Goal: Task Accomplishment & Management: Manage account settings

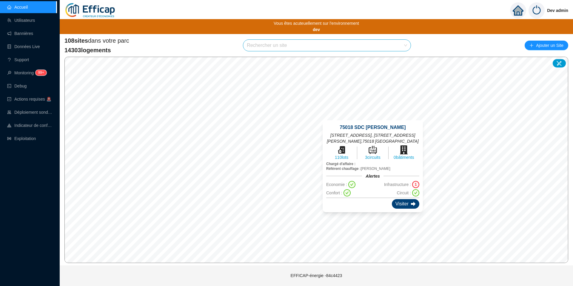
click at [397, 203] on div "Visiter" at bounding box center [405, 204] width 27 height 10
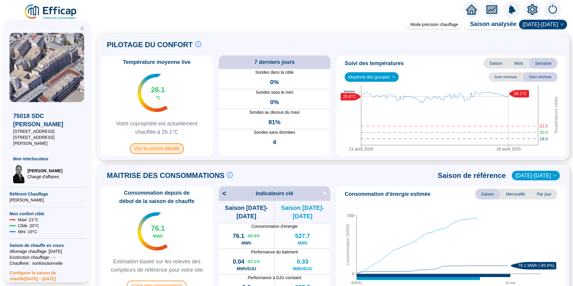
click at [179, 145] on span "Voir le confort détaillé" at bounding box center [157, 148] width 54 height 11
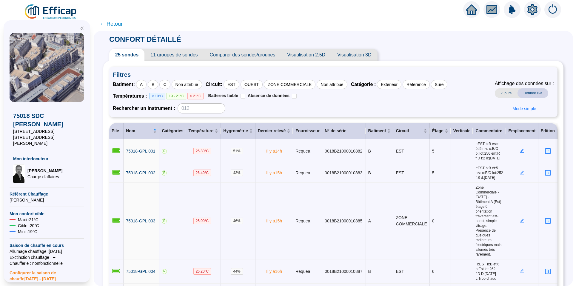
click at [183, 55] on span "11 groupes de sondes" at bounding box center [173, 55] width 59 height 12
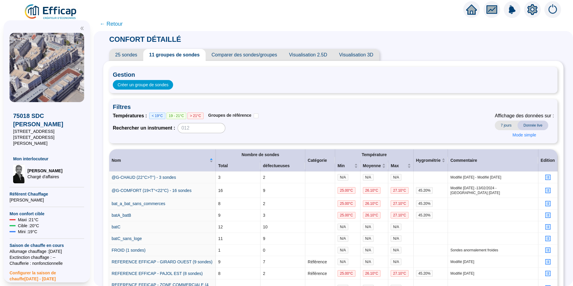
click at [131, 52] on span "25 sondes" at bounding box center [126, 55] width 34 height 12
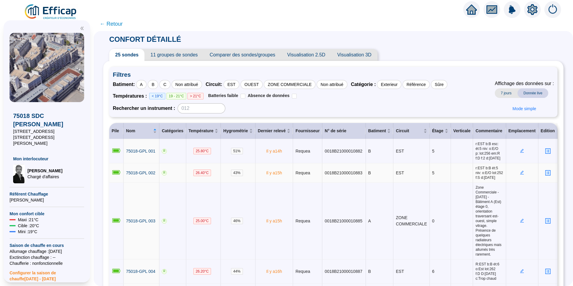
scroll to position [0, 12]
click at [179, 56] on span "11 groupes de sondes" at bounding box center [173, 55] width 59 height 12
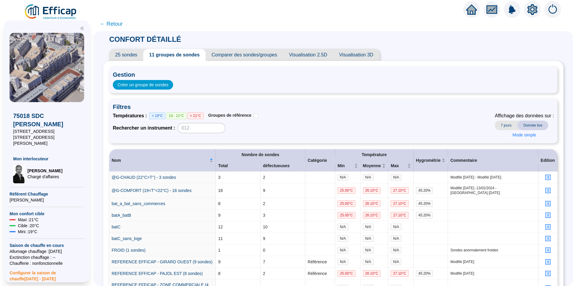
scroll to position [15, 0]
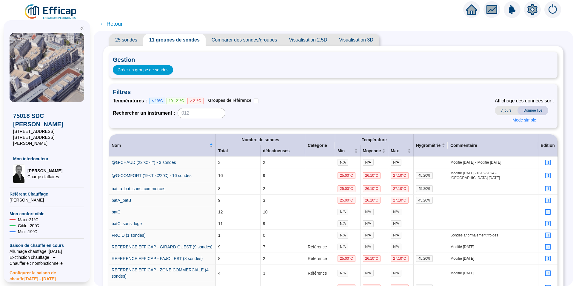
click at [252, 41] on span "Comparer des sondes/groupes" at bounding box center [245, 40] width 78 height 12
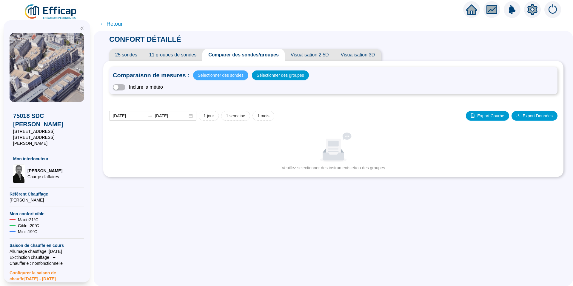
click at [228, 76] on span "Sélectionner des sondes" at bounding box center [221, 75] width 46 height 8
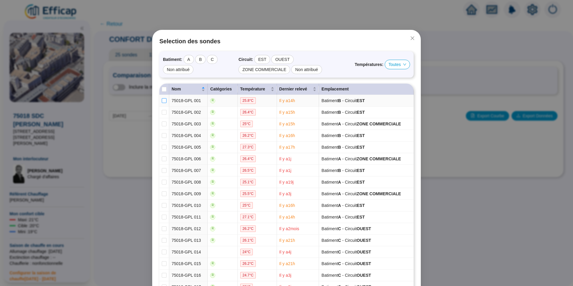
click at [162, 101] on input "checkbox" at bounding box center [164, 100] width 5 height 5
checkbox input "true"
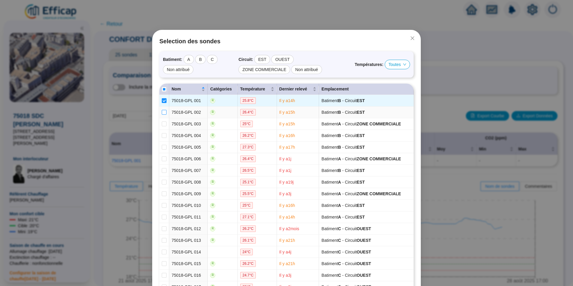
click at [162, 113] on input "checkbox" at bounding box center [164, 112] width 5 height 5
checkbox input "true"
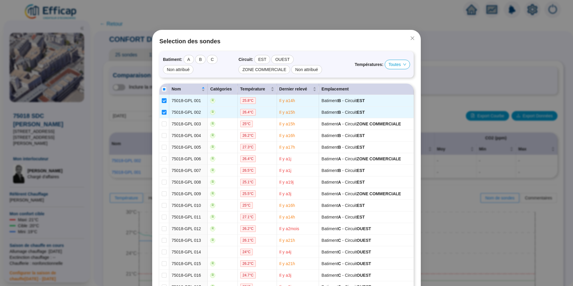
click at [142, 113] on div "Selection des sondes Batiment : A B C Non attribué Circuit : EST OUEST ZONE COM…" at bounding box center [286, 143] width 573 height 286
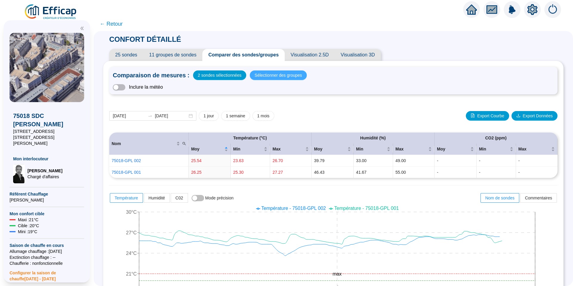
click at [273, 73] on span "Sélectionner des groupes" at bounding box center [278, 75] width 47 height 8
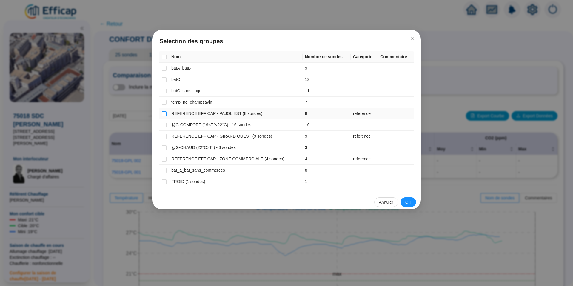
click at [165, 112] on input "checkbox" at bounding box center [164, 113] width 5 height 5
checkbox input "true"
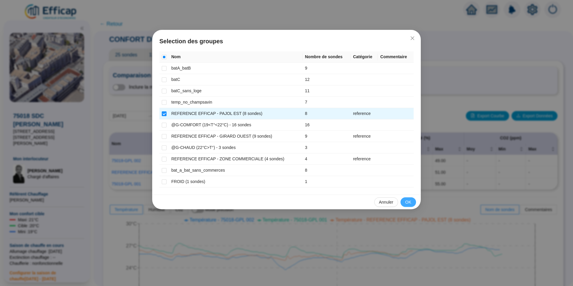
click at [404, 199] on button "OK" at bounding box center [409, 202] width 16 height 10
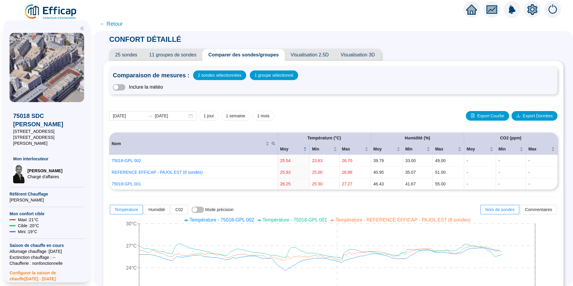
click at [315, 56] on span "Visualisation 2.5D" at bounding box center [310, 55] width 50 height 12
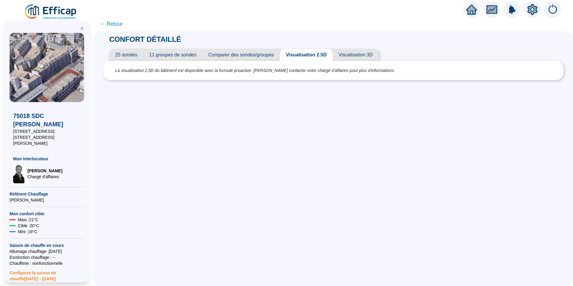
click at [267, 57] on span "Comparer des sondes/groupes" at bounding box center [241, 55] width 78 height 12
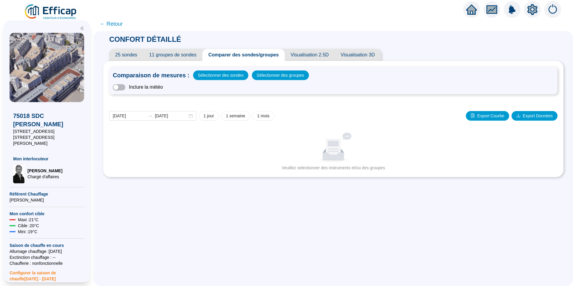
click at [187, 53] on span "11 groupes de sondes" at bounding box center [172, 55] width 59 height 12
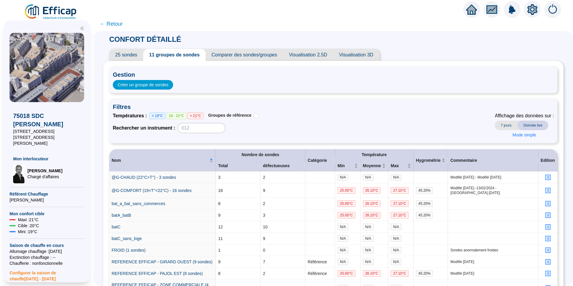
click at [232, 61] on span "Comparer des sondes/groupes" at bounding box center [245, 55] width 78 height 12
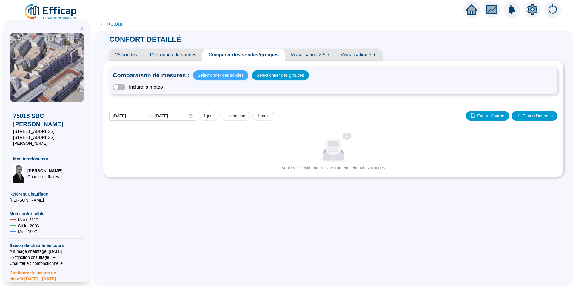
click at [220, 79] on span "Sélectionner des sondes" at bounding box center [221, 75] width 46 height 8
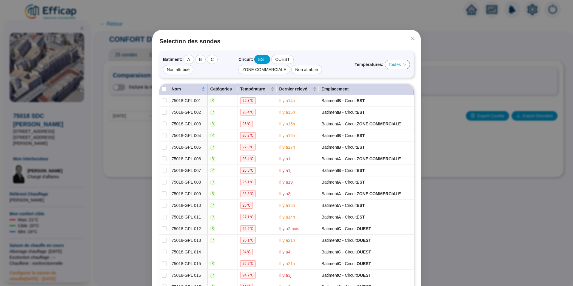
click at [260, 60] on div "EST" at bounding box center [262, 59] width 16 height 9
checkbox input "true"
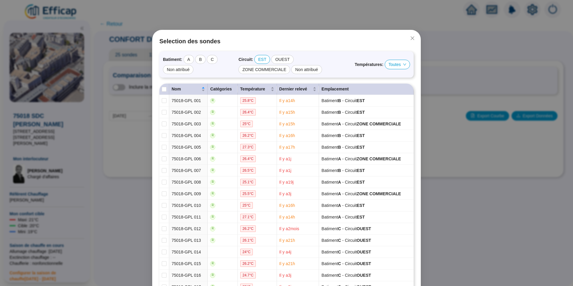
checkbox input "true"
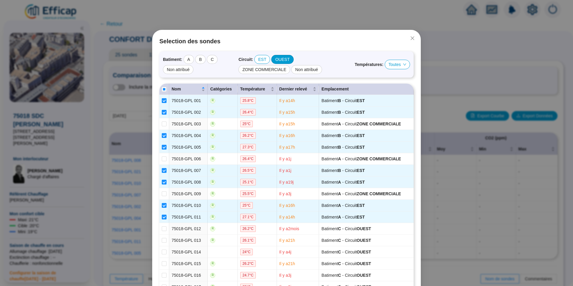
click at [285, 57] on div "OUEST" at bounding box center [282, 59] width 22 height 9
checkbox input "true"
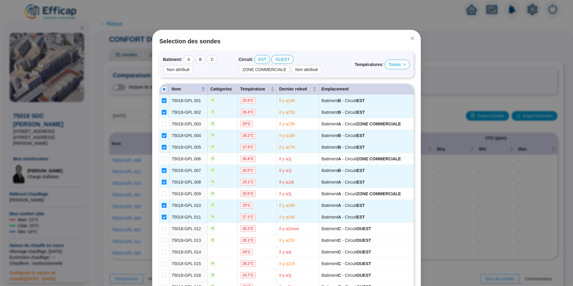
checkbox input "true"
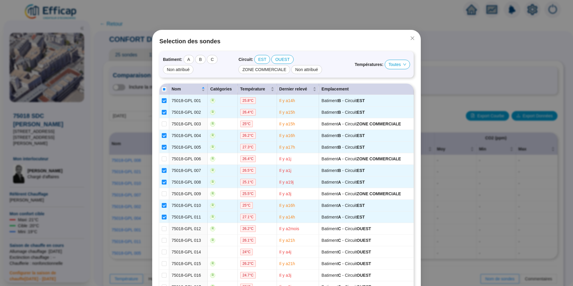
checkbox input "true"
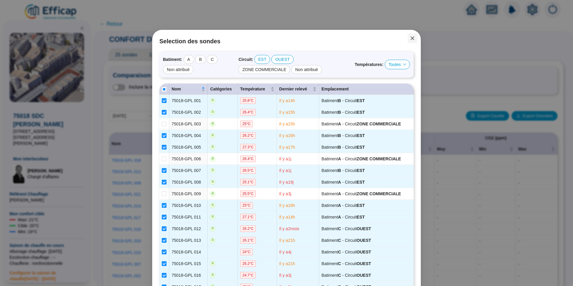
click at [410, 38] on icon "close" at bounding box center [412, 38] width 5 height 5
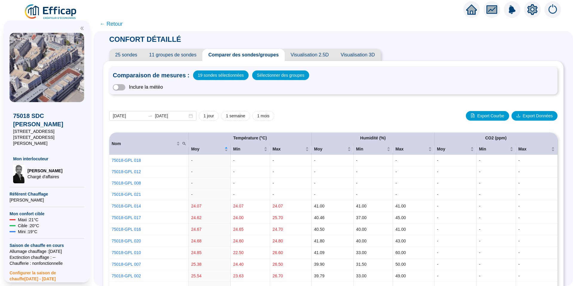
click at [123, 21] on span "← Retour" at bounding box center [111, 24] width 23 height 8
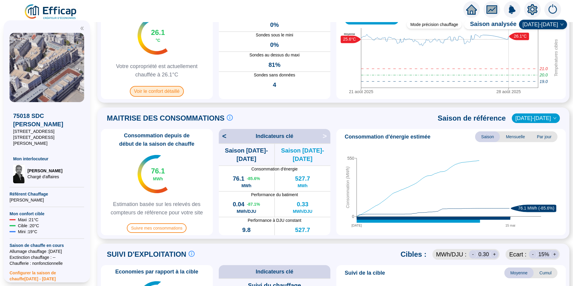
scroll to position [108, 0]
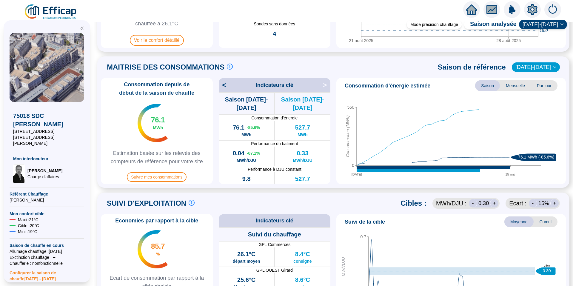
click at [161, 171] on div "Consommation depuis de début de la saison de chauffe 76.1 MWh Estimation basée …" at bounding box center [157, 131] width 112 height 106
click at [164, 175] on span "Suivre mes consommations" at bounding box center [157, 177] width 60 height 10
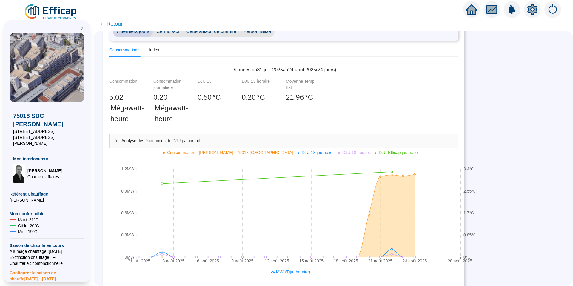
scroll to position [73, 0]
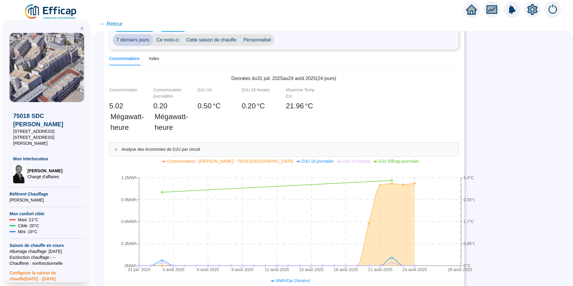
click at [179, 39] on span "Ce mois-ci" at bounding box center [168, 40] width 30 height 12
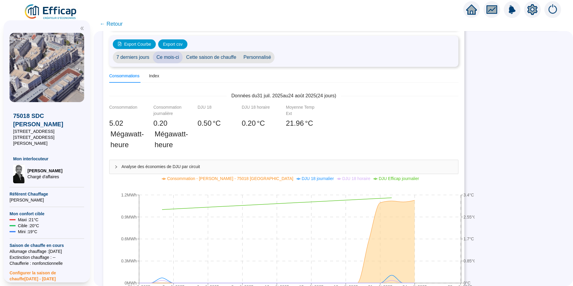
scroll to position [60, 0]
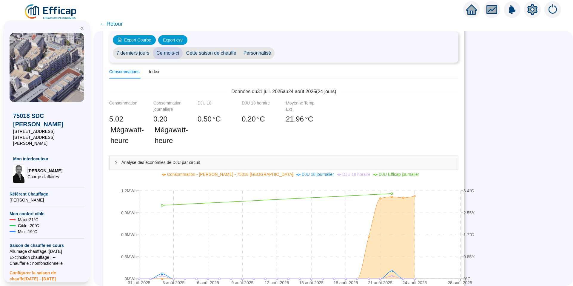
click at [231, 54] on span "Cette saison de chauffe" at bounding box center [211, 53] width 57 height 12
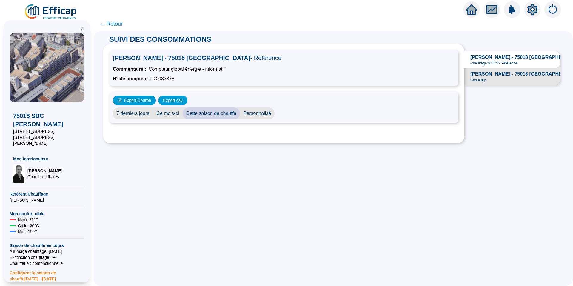
scroll to position [0, 0]
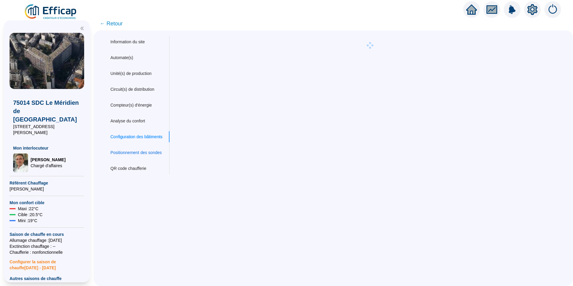
click at [148, 151] on div "Positionnement des sondes" at bounding box center [135, 153] width 51 height 6
click at [153, 140] on div "Configuration des bâtiments" at bounding box center [136, 137] width 52 height 6
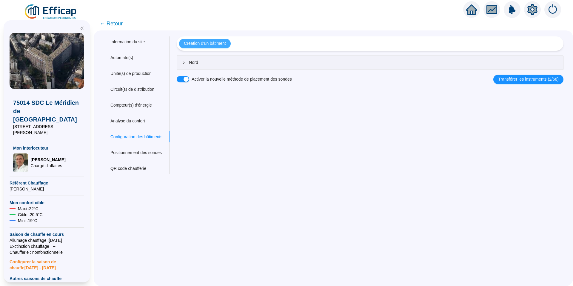
click at [224, 40] on span "Creation d'un bâtiment" at bounding box center [205, 43] width 42 height 6
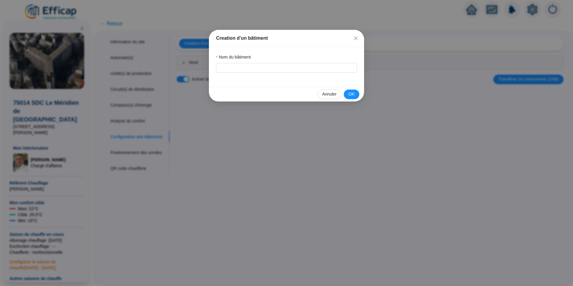
click at [239, 62] on div "Nom du bâtiment" at bounding box center [286, 58] width 141 height 9
click at [244, 69] on input "Nom du bâtiment" at bounding box center [286, 68] width 141 height 10
type input "SUD"
click at [355, 96] on button "OK" at bounding box center [352, 95] width 16 height 10
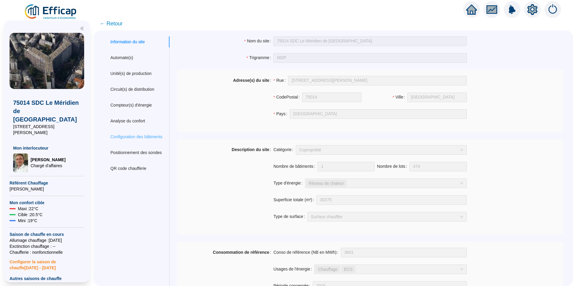
click at [140, 141] on div "Configuration des bâtiments" at bounding box center [136, 136] width 66 height 11
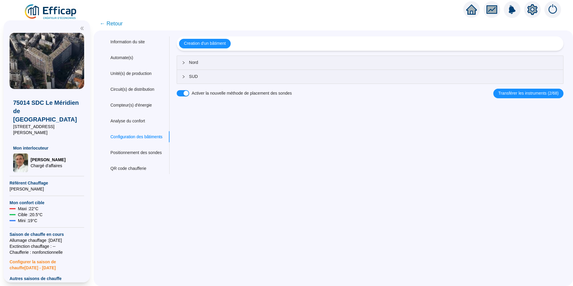
click at [203, 77] on span "SUD" at bounding box center [373, 76] width 369 height 6
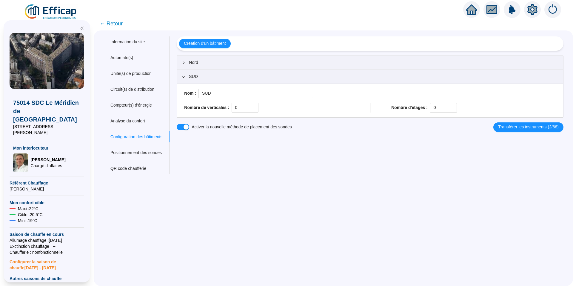
click at [203, 77] on span "SUD" at bounding box center [373, 76] width 369 height 6
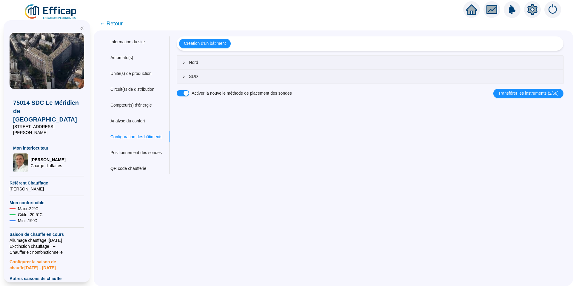
click at [210, 65] on span "Nord" at bounding box center [373, 62] width 369 height 6
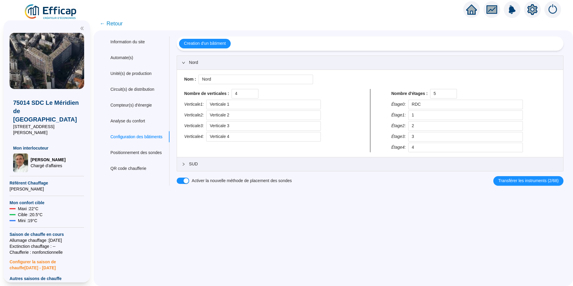
click at [210, 65] on span "Nord" at bounding box center [373, 62] width 369 height 6
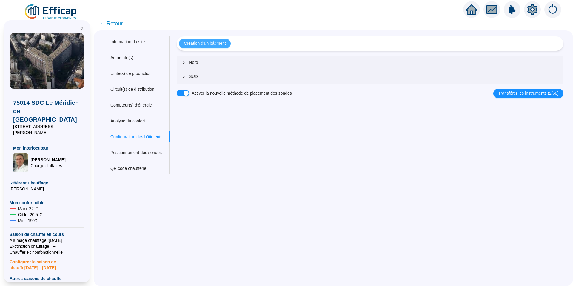
click at [226, 44] on span "Creation d'un bâtiment" at bounding box center [205, 43] width 42 height 6
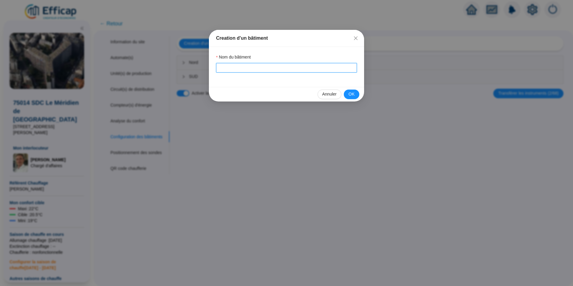
click at [241, 67] on input "Nom du bâtiment" at bounding box center [286, 68] width 141 height 10
type input "EST"
click at [353, 93] on span "OK" at bounding box center [352, 94] width 6 height 6
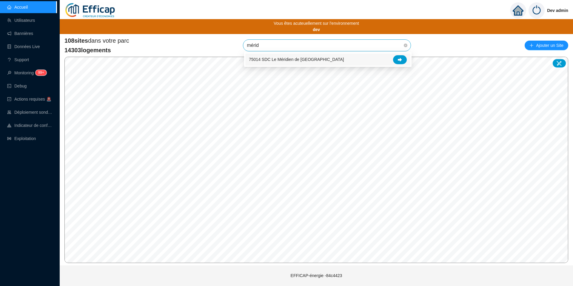
type input "méridi"
click at [401, 58] on icon at bounding box center [400, 60] width 4 height 4
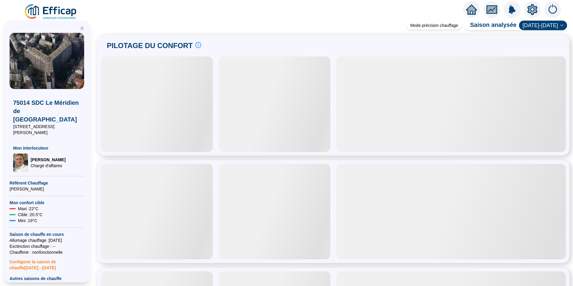
click at [538, 6] on div at bounding box center [532, 9] width 17 height 17
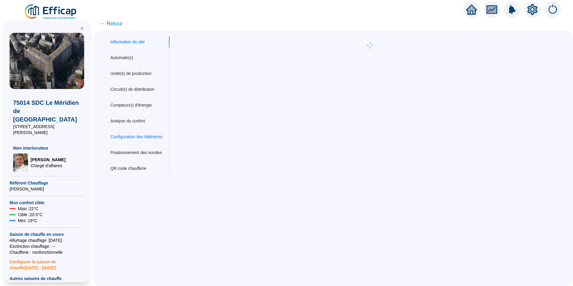
click at [151, 139] on div "Configuration des bâtiments" at bounding box center [136, 137] width 52 height 6
click at [158, 154] on div "Positionnement des sondes" at bounding box center [135, 153] width 51 height 6
click at [161, 140] on div "Configuration des bâtiments" at bounding box center [136, 137] width 52 height 6
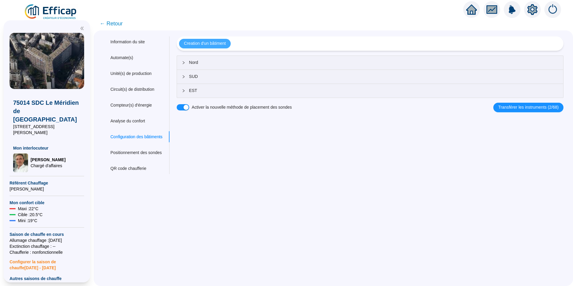
click at [230, 41] on button "Creation d'un bâtiment" at bounding box center [204, 44] width 51 height 10
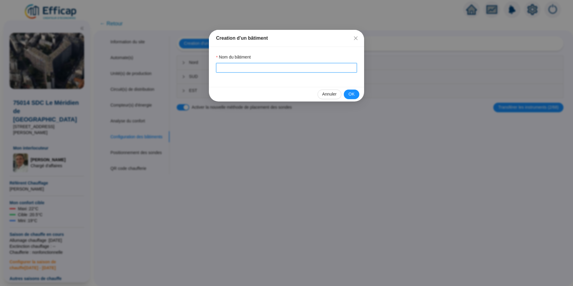
click at [256, 68] on input "Nom du bâtiment" at bounding box center [286, 68] width 141 height 10
type input "OUEST"
click at [353, 96] on span "OK" at bounding box center [352, 94] width 6 height 6
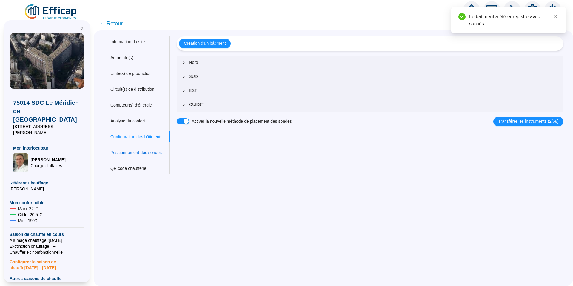
click at [150, 150] on div "Positionnement des sondes" at bounding box center [135, 153] width 51 height 6
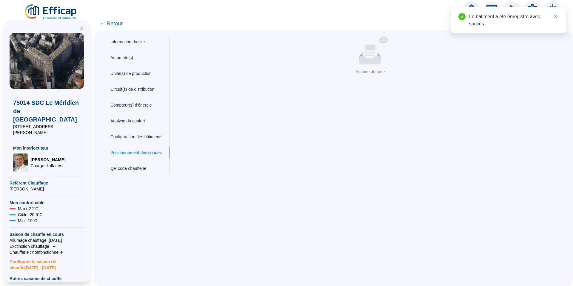
click at [385, 68] on div "Aucune donnée Aucune donnée" at bounding box center [370, 55] width 382 height 39
click at [133, 170] on div "QR code chaufferie" at bounding box center [128, 168] width 36 height 6
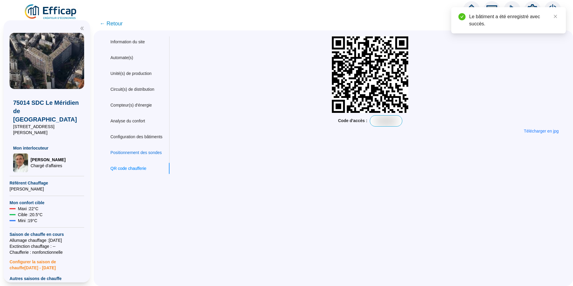
click at [137, 151] on div "Positionnement des sondes" at bounding box center [135, 153] width 51 height 6
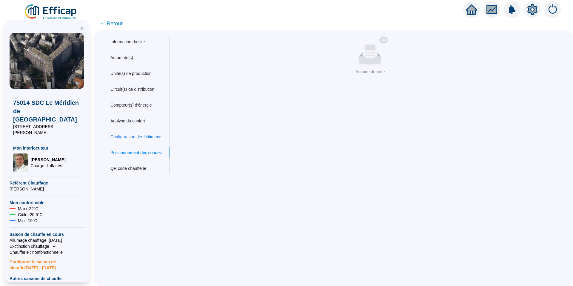
click at [154, 136] on div "Configuration des bâtiments" at bounding box center [136, 137] width 52 height 6
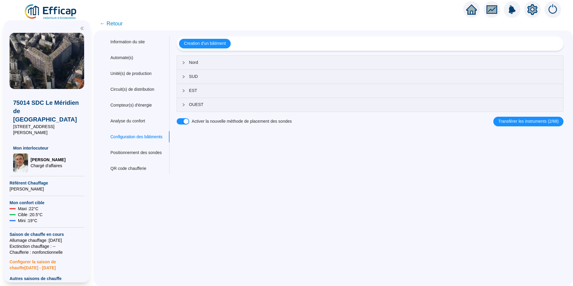
drag, startPoint x: 257, startPoint y: 119, endPoint x: 273, endPoint y: 121, distance: 16.2
click at [273, 121] on label "Activer la nouvelle méthode de placement des sondes" at bounding box center [242, 121] width 100 height 6
click at [189, 121] on button "Activer la nouvelle méthode de placement des sondes" at bounding box center [183, 121] width 13 height 6
click at [273, 121] on label "Activer la nouvelle méthode de placement des sondes" at bounding box center [242, 121] width 100 height 6
click at [189, 121] on button "Activer la nouvelle méthode de placement des sondes" at bounding box center [183, 121] width 13 height 6
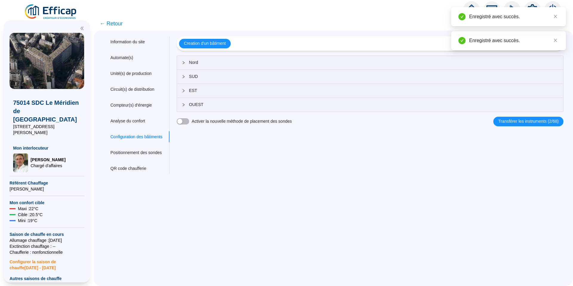
click at [273, 120] on label "Activer la nouvelle méthode de placement des sondes" at bounding box center [242, 121] width 100 height 6
click at [189, 120] on button "Activer la nouvelle méthode de placement des sondes" at bounding box center [183, 121] width 13 height 6
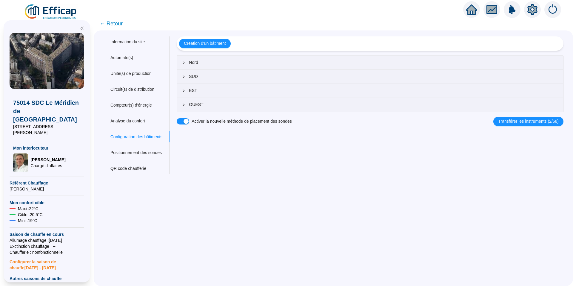
click at [67, 10] on img at bounding box center [51, 12] width 54 height 17
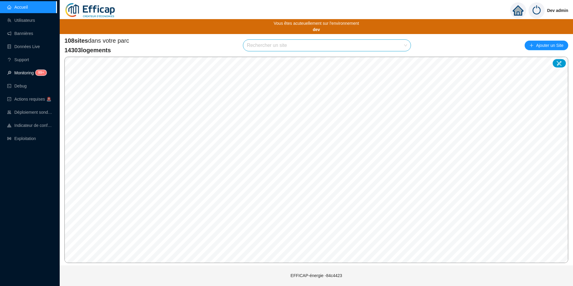
click at [41, 75] on sup "99+" at bounding box center [41, 73] width 11 height 6
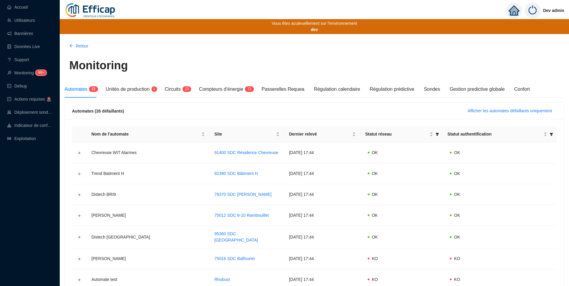
click at [129, 79] on div "Monitoring" at bounding box center [313, 68] width 499 height 25
click at [164, 84] on div "Automates 2 1 Unités de production 1 Circuits 2 2 Compteurs d'énergie 7 2 Passe…" at bounding box center [296, 89] width 465 height 17
click at [174, 88] on span "Circuits" at bounding box center [173, 89] width 16 height 5
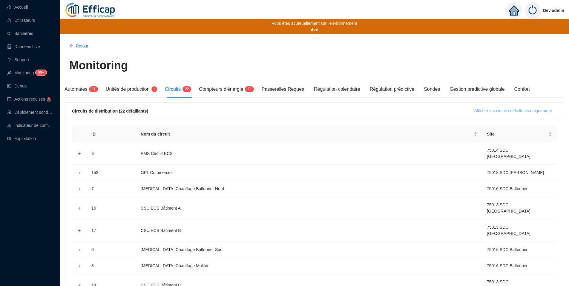
click at [533, 111] on span "Afficher les circuits défaillants uniquement" at bounding box center [513, 111] width 78 height 6
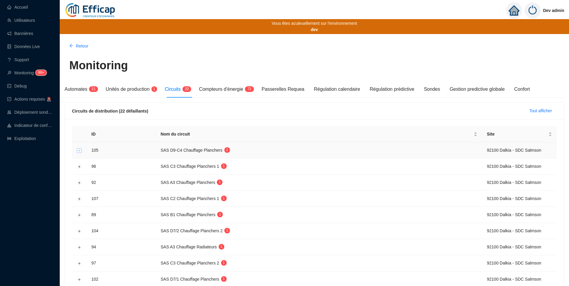
click at [81, 151] on button "Développer la ligne" at bounding box center [79, 150] width 5 height 5
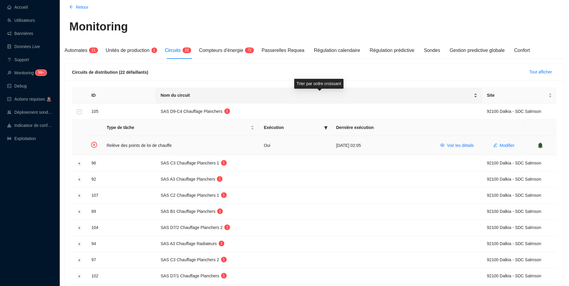
scroll to position [100, 0]
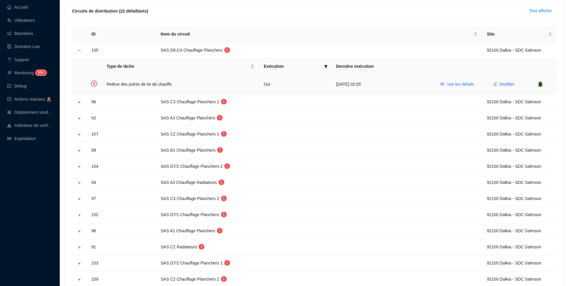
click at [541, 80] on td at bounding box center [539, 84] width 33 height 19
click at [540, 84] on icon "bell" at bounding box center [540, 84] width 4 height 4
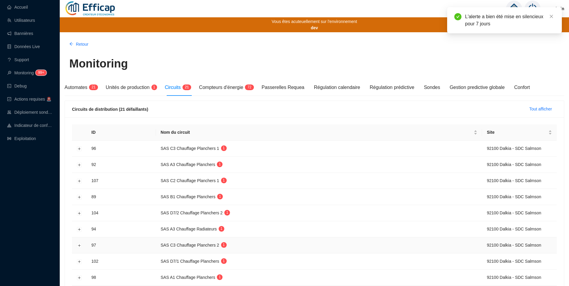
scroll to position [0, 0]
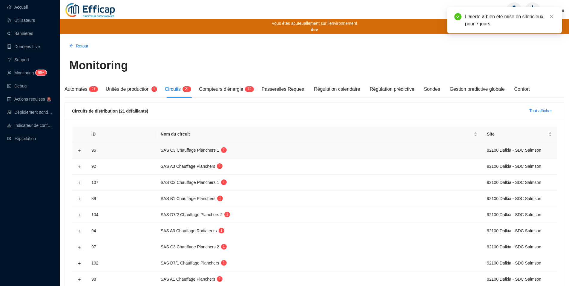
click at [80, 153] on td at bounding box center [79, 150] width 15 height 16
click at [76, 151] on td at bounding box center [79, 150] width 15 height 16
click at [78, 151] on button "Développer la ligne" at bounding box center [79, 150] width 5 height 5
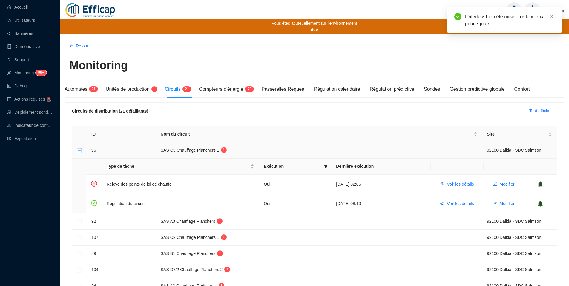
click at [78, 151] on button "Réduire la ligne" at bounding box center [79, 150] width 5 height 5
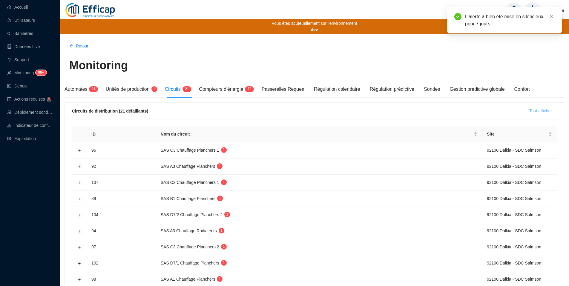
click at [538, 113] on span "Tout afficher" at bounding box center [540, 111] width 23 height 6
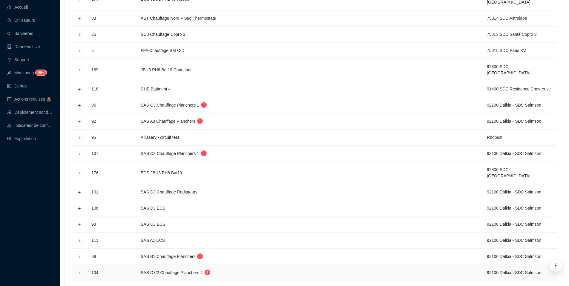
scroll to position [518, 0]
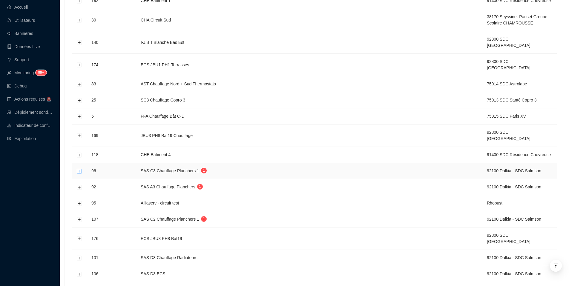
click at [79, 169] on button "Développer la ligne" at bounding box center [79, 171] width 5 height 5
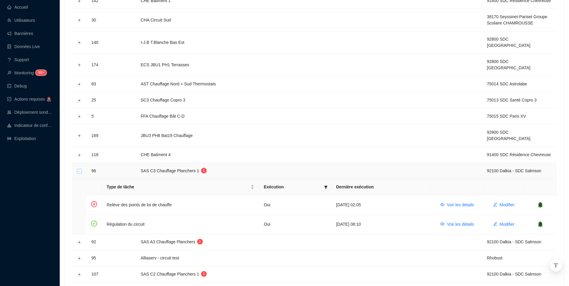
click at [79, 169] on button "Réduire la ligne" at bounding box center [79, 171] width 5 height 5
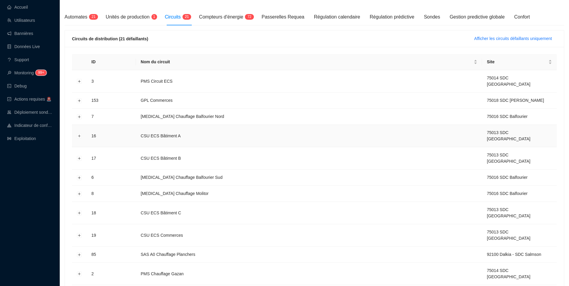
scroll to position [0, 0]
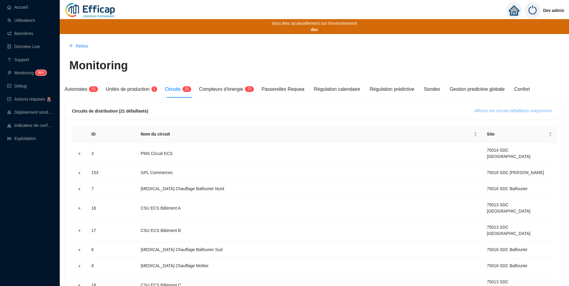
click at [508, 109] on span "Afficher les circuits défaillants uniquement" at bounding box center [513, 111] width 78 height 6
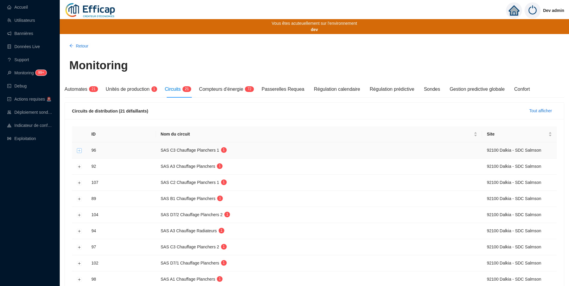
click at [78, 150] on button "Développer la ligne" at bounding box center [79, 150] width 5 height 5
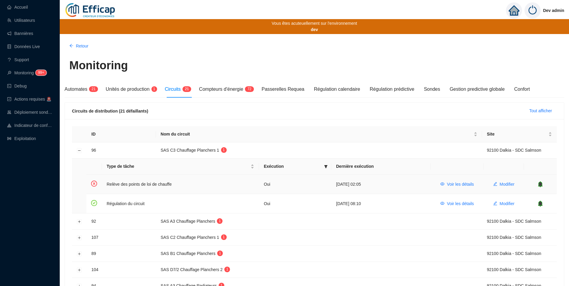
click at [541, 183] on icon "bell" at bounding box center [540, 184] width 4 height 4
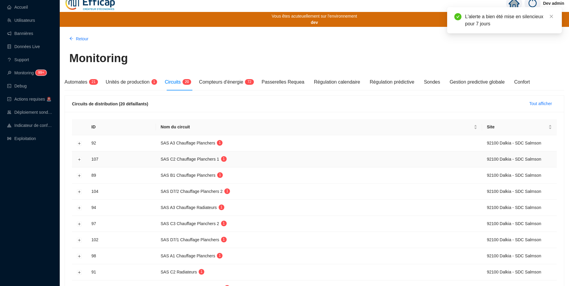
scroll to position [8, 0]
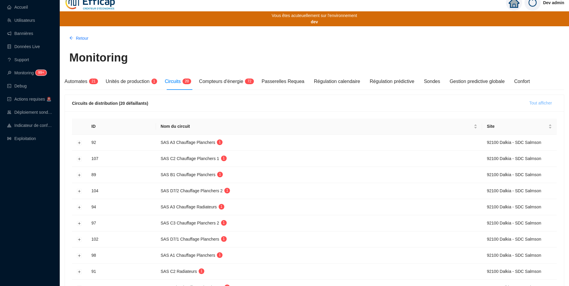
click at [539, 102] on span "Tout afficher" at bounding box center [540, 103] width 23 height 6
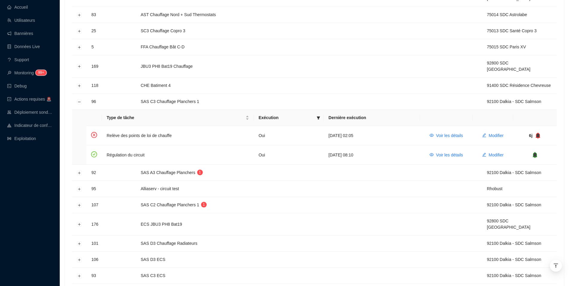
scroll to position [522, 0]
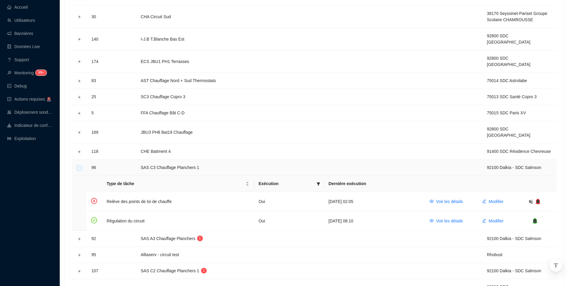
click at [78, 165] on button "Réduire la ligne" at bounding box center [79, 167] width 5 height 5
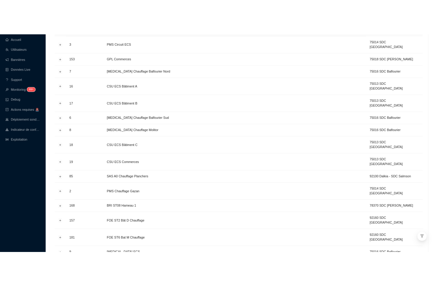
scroll to position [0, 0]
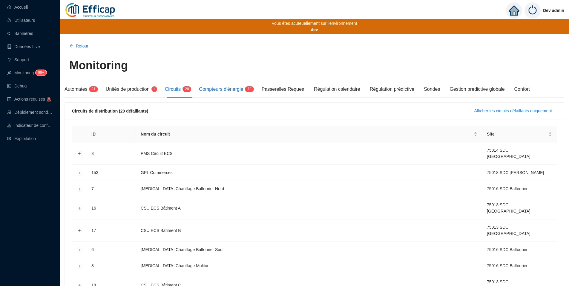
click at [218, 90] on span "Compteurs d'énergie" at bounding box center [221, 89] width 44 height 5
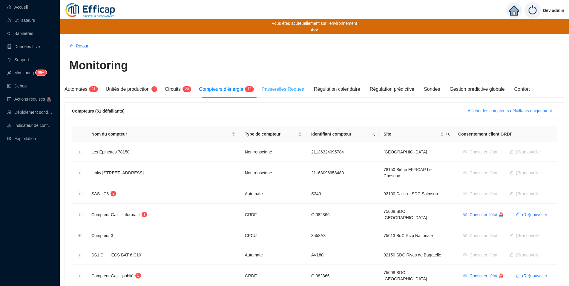
click at [304, 84] on div "Passerelles Requea" at bounding box center [282, 89] width 43 height 17
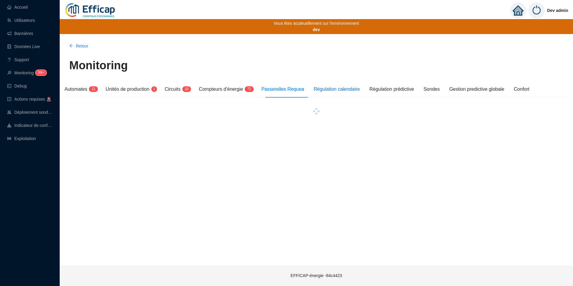
click at [331, 89] on div "Régulation calendaire" at bounding box center [337, 89] width 46 height 7
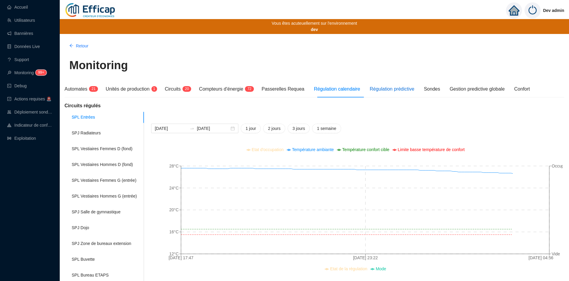
click at [413, 87] on div "Régulation prédictive" at bounding box center [391, 89] width 44 height 7
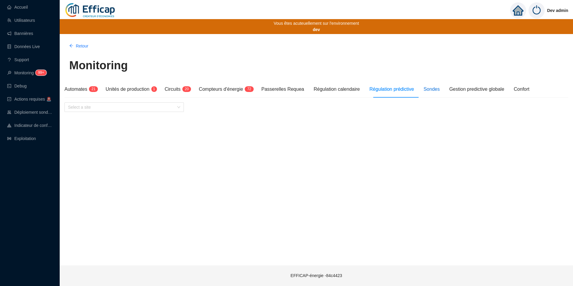
click at [439, 87] on div "Sondes" at bounding box center [432, 89] width 16 height 7
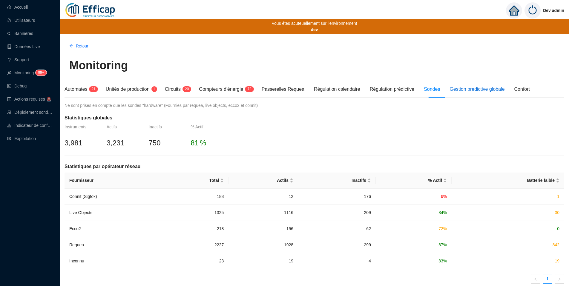
click at [478, 87] on div "Gestion predictive globale" at bounding box center [476, 89] width 55 height 7
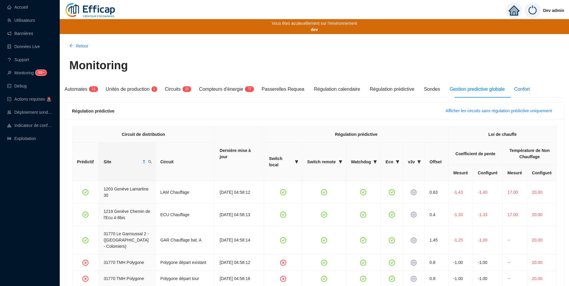
click at [529, 86] on div "Confort" at bounding box center [522, 89] width 16 height 7
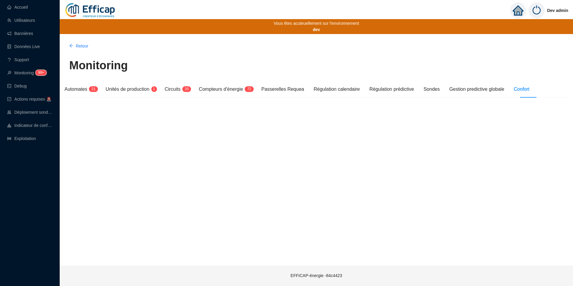
click at [529, 91] on div "Confort" at bounding box center [522, 89] width 16 height 7
click at [29, 21] on link "Utilisateurs" at bounding box center [21, 20] width 28 height 5
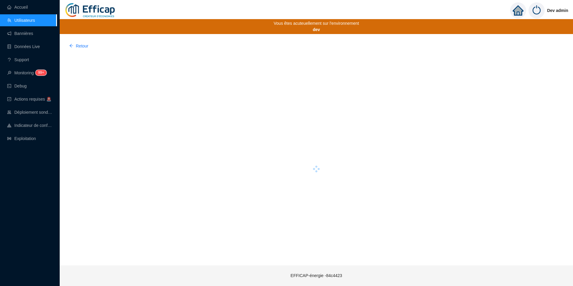
click at [140, 98] on div at bounding box center [316, 169] width 504 height 227
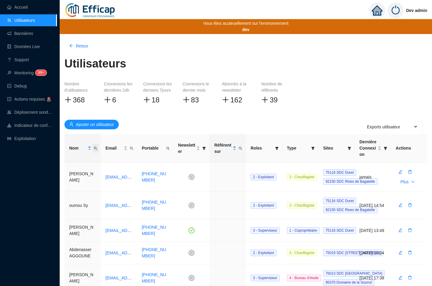
click at [95, 150] on icon "search" at bounding box center [96, 149] width 4 height 4
type input "paul"
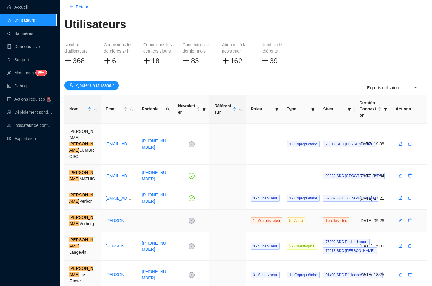
scroll to position [43, 0]
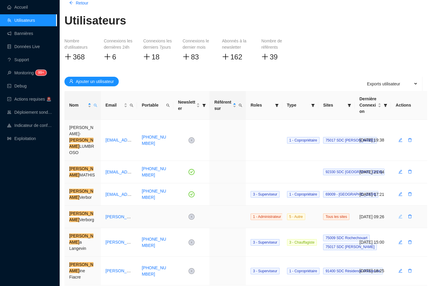
click at [400, 215] on icon "edit" at bounding box center [401, 217] width 4 height 4
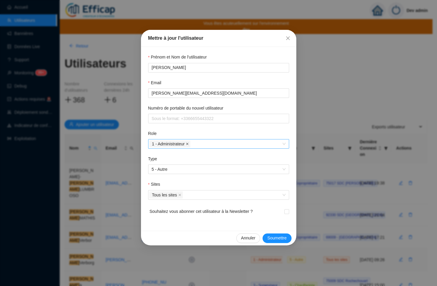
click at [187, 145] on span at bounding box center [187, 144] width 3 height 7
click at [202, 144] on div at bounding box center [215, 144] width 132 height 8
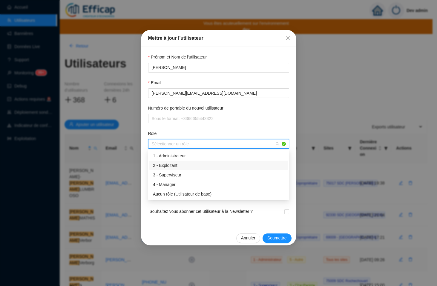
click at [193, 168] on div "2 - Exploitant" at bounding box center [218, 165] width 131 height 6
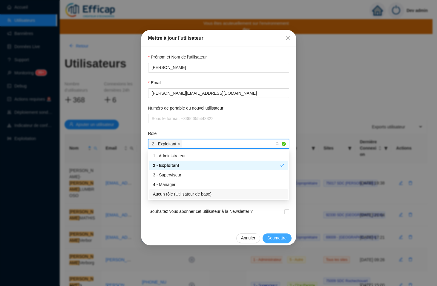
click at [273, 234] on button "Soumettre" at bounding box center [276, 238] width 29 height 10
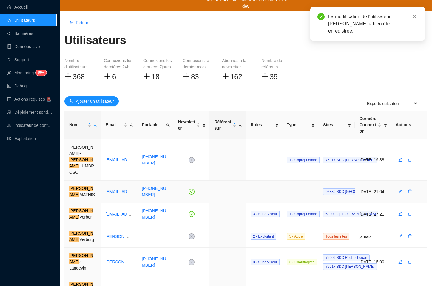
scroll to position [24, 0]
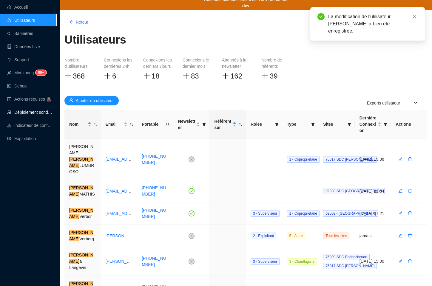
click at [40, 114] on link "Déploiement sondes" at bounding box center [29, 112] width 45 height 5
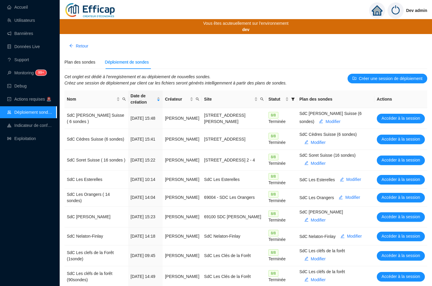
click at [335, 54] on div "Retour Plan des sondes Déploiement de sondes Cet onglet est dédié à l'enregistr…" at bounding box center [246, 179] width 372 height 290
